Goal: Task Accomplishment & Management: Manage account settings

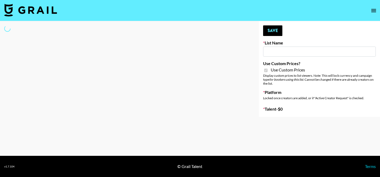
type input "Whiteout Survival ([DATE])"
checkbox input "true"
select select "Brand"
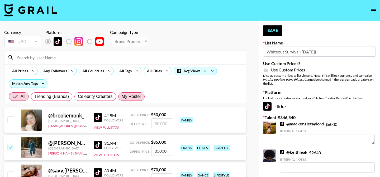
click at [123, 96] on span "My Roster" at bounding box center [132, 96] width 20 height 6
click at [122, 96] on input "My Roster" at bounding box center [122, 96] width 0 height 0
radio input "true"
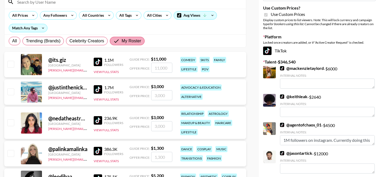
scroll to position [65, 0]
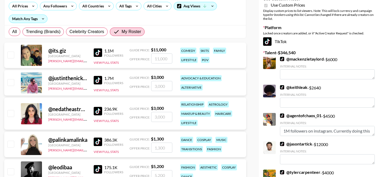
click at [11, 54] on input "checkbox" at bounding box center [10, 54] width 6 height 6
checkbox input "true"
type input "11000"
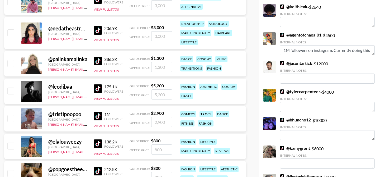
scroll to position [148, 0]
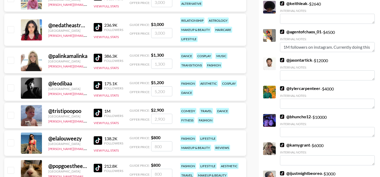
click at [10, 114] on input "checkbox" at bounding box center [10, 115] width 6 height 6
checkbox input "true"
type input "2900"
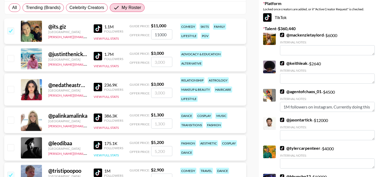
scroll to position [0, 0]
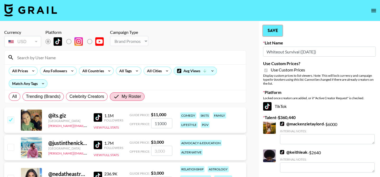
click at [271, 27] on button "Save" at bounding box center [272, 30] width 19 height 11
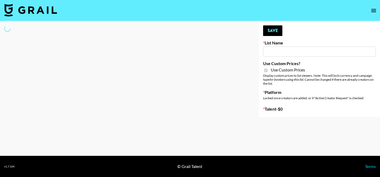
type input "Skincare Opp - NYC"
checkbox input "true"
select select "Brand"
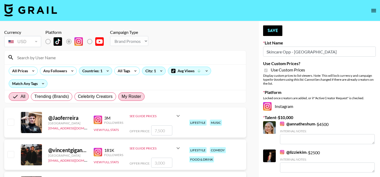
click at [129, 95] on span "My Roster" at bounding box center [132, 96] width 20 height 6
click at [122, 96] on input "My Roster" at bounding box center [122, 96] width 0 height 0
radio input "true"
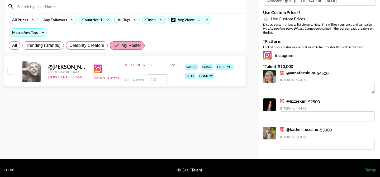
scroll to position [54, 0]
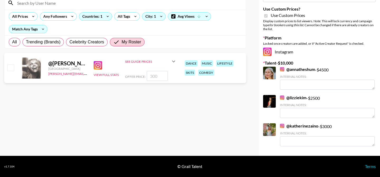
click at [10, 67] on input "checkbox" at bounding box center [10, 67] width 6 height 6
checkbox input "true"
type input "300"
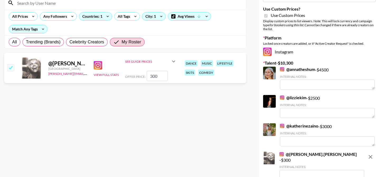
click at [10, 67] on input "checkbox" at bounding box center [10, 67] width 6 height 6
checkbox input "false"
